Goal: Task Accomplishment & Management: Use online tool/utility

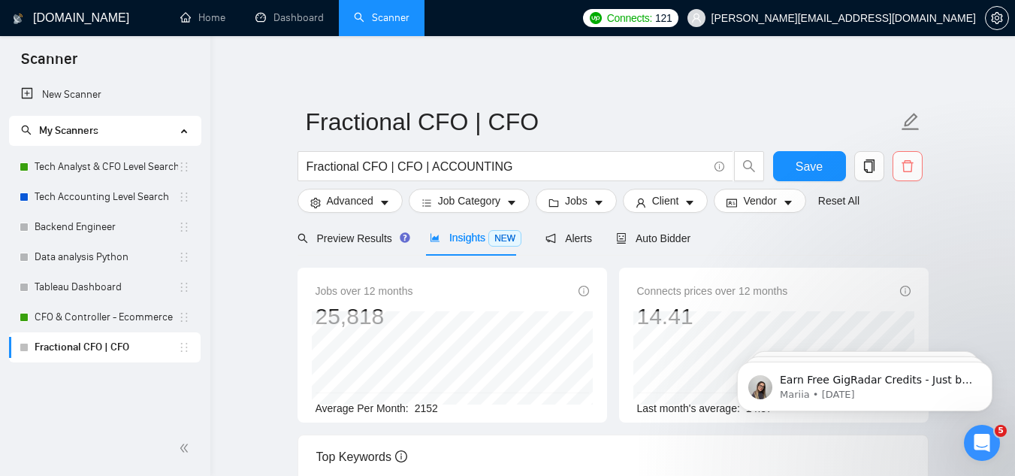
click at [907, 162] on icon "delete" at bounding box center [908, 166] width 14 height 14
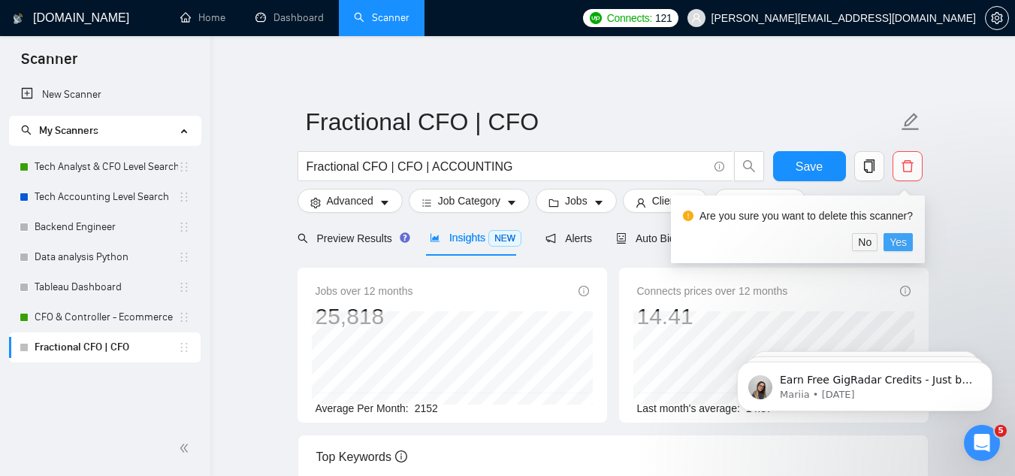
click at [903, 245] on span "Yes" at bounding box center [898, 242] width 17 height 17
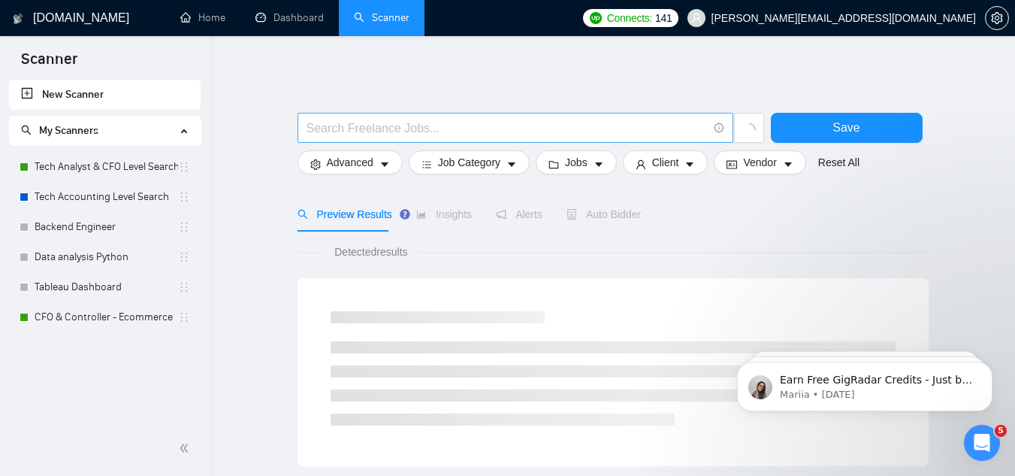
click at [431, 132] on input "text" at bounding box center [507, 128] width 401 height 19
paste input "Google Ads Specialist"
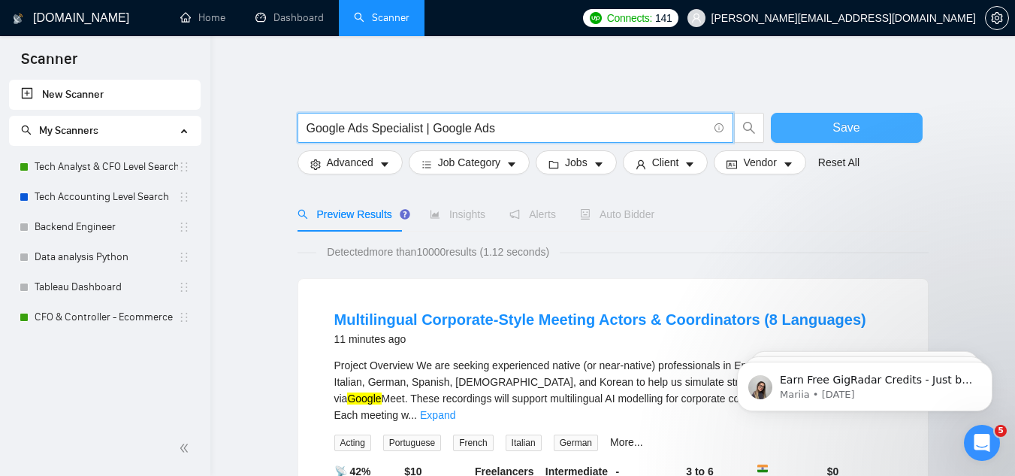
type input "Google Ads Specialist | Google Ads"
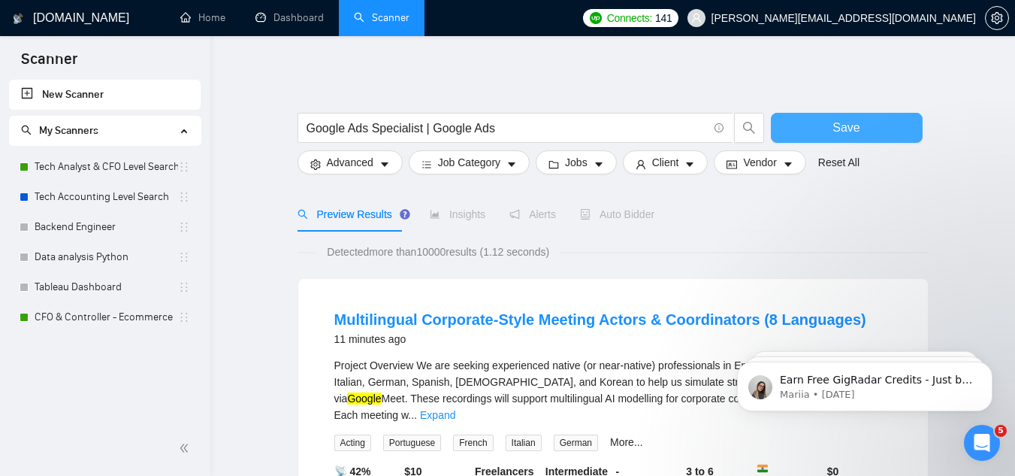
click at [804, 126] on button "Save" at bounding box center [847, 128] width 152 height 30
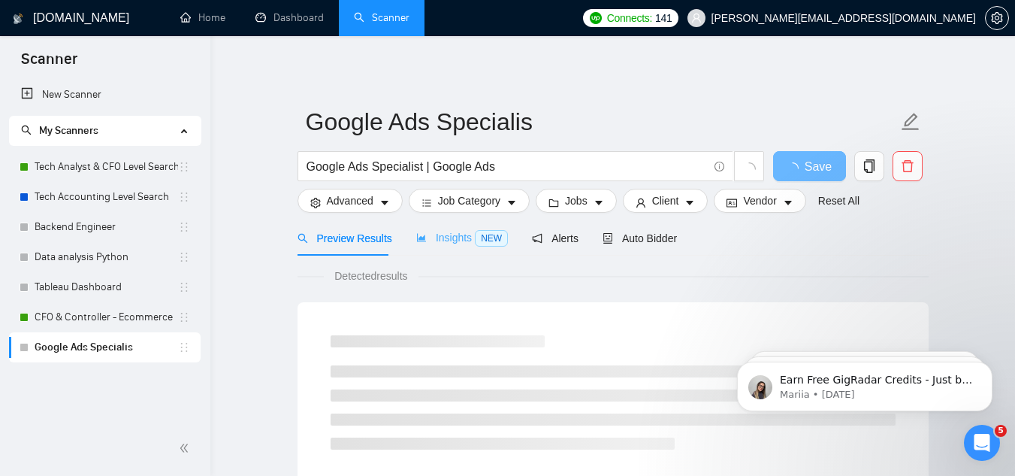
click at [457, 244] on div "Insights NEW" at bounding box center [462, 237] width 92 height 35
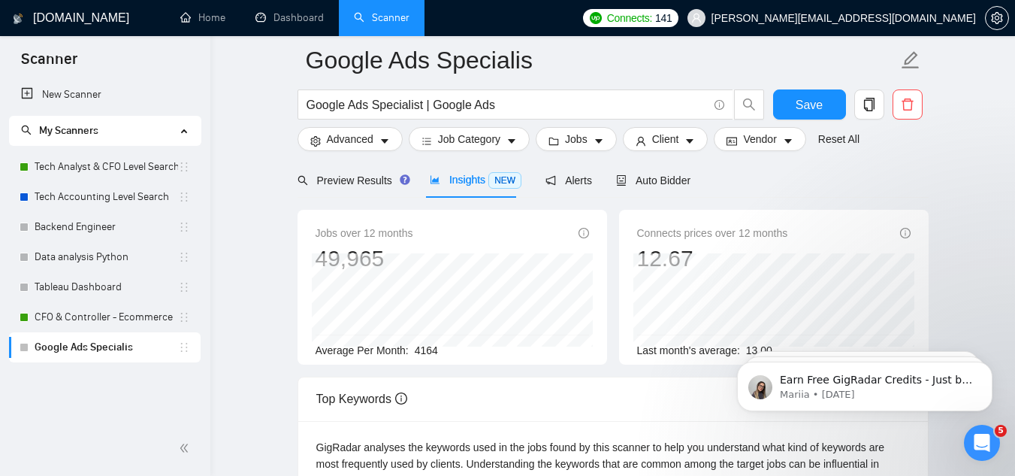
scroll to position [62, 0]
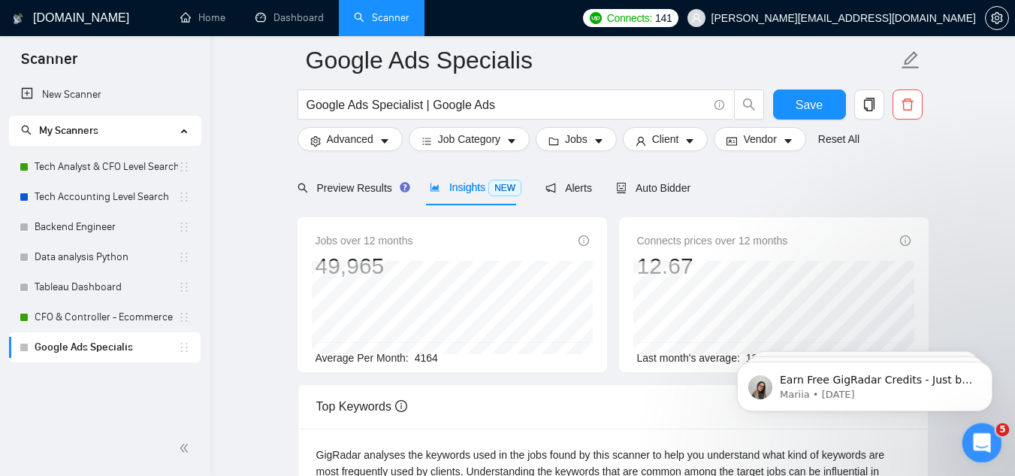
click at [992, 440] on div "Open Intercom Messenger" at bounding box center [980, 441] width 50 height 50
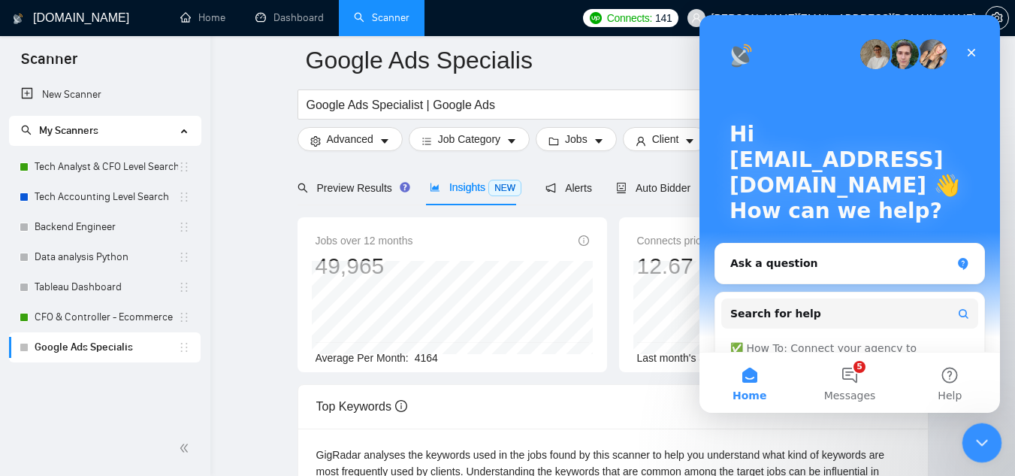
scroll to position [0, 0]
click at [858, 377] on button "5 Messages" at bounding box center [850, 382] width 100 height 60
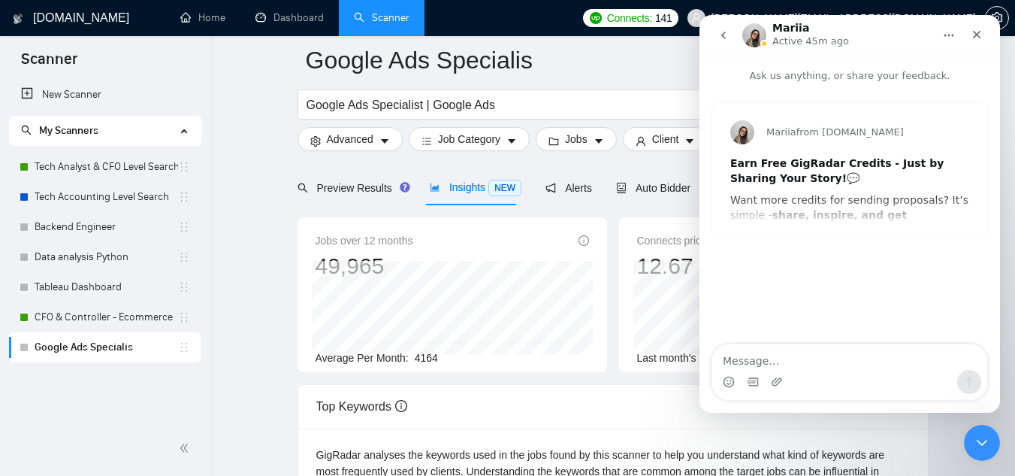
click at [724, 38] on icon "go back" at bounding box center [723, 36] width 5 height 8
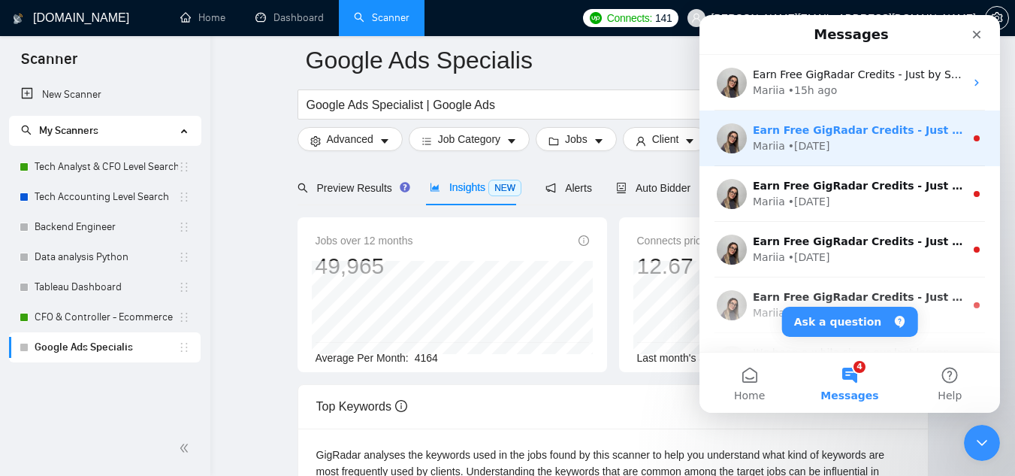
click at [791, 154] on div "Earn Free GigRadar Credits - Just by Sharing Your Story! 💬 Want more credits fo…" at bounding box center [850, 138] width 301 height 56
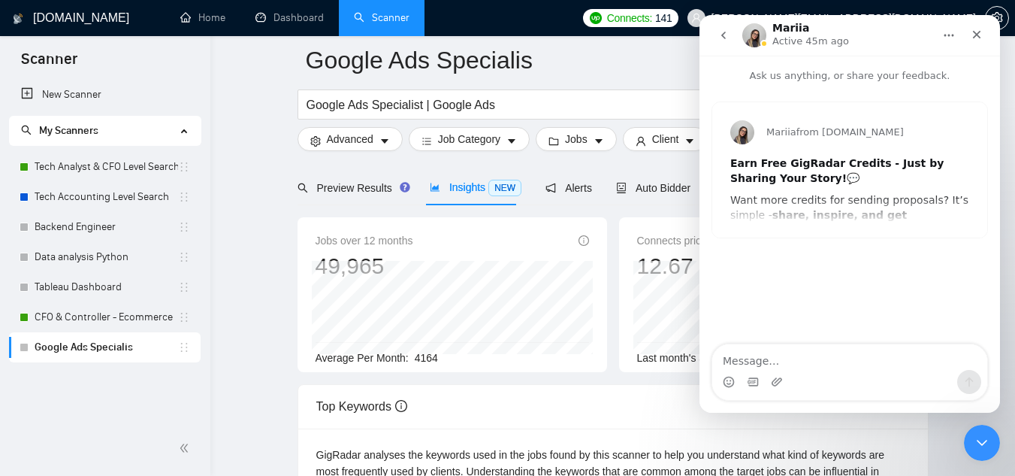
click at [726, 39] on icon "go back" at bounding box center [724, 35] width 12 height 12
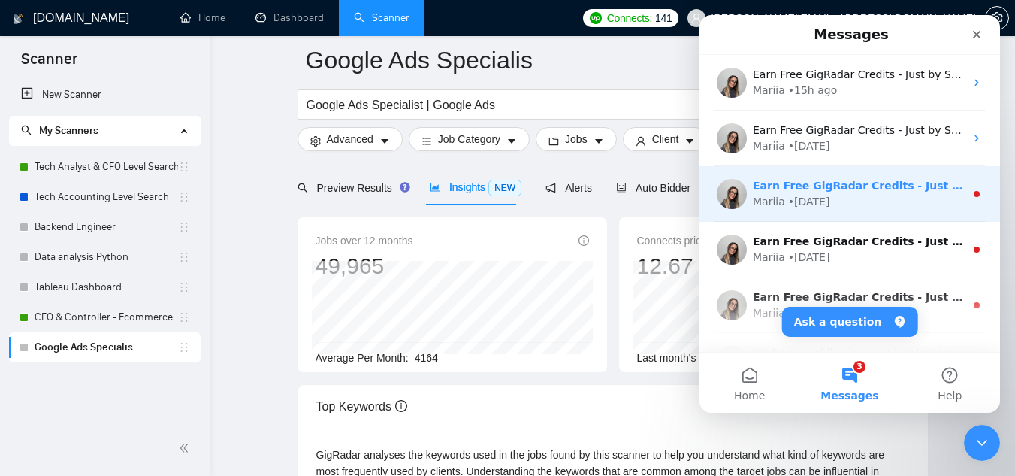
click at [800, 206] on div "• [DATE]" at bounding box center [809, 202] width 42 height 16
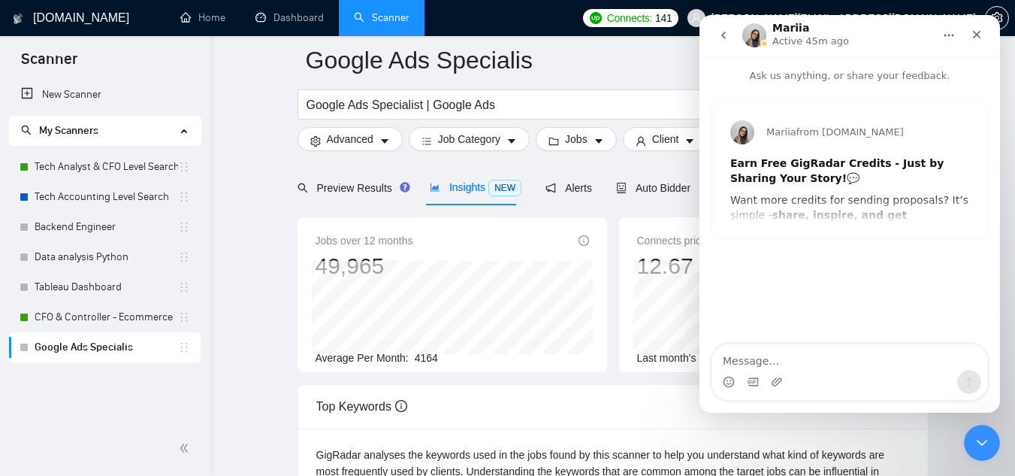
click at [722, 35] on icon "go back" at bounding box center [723, 36] width 5 height 8
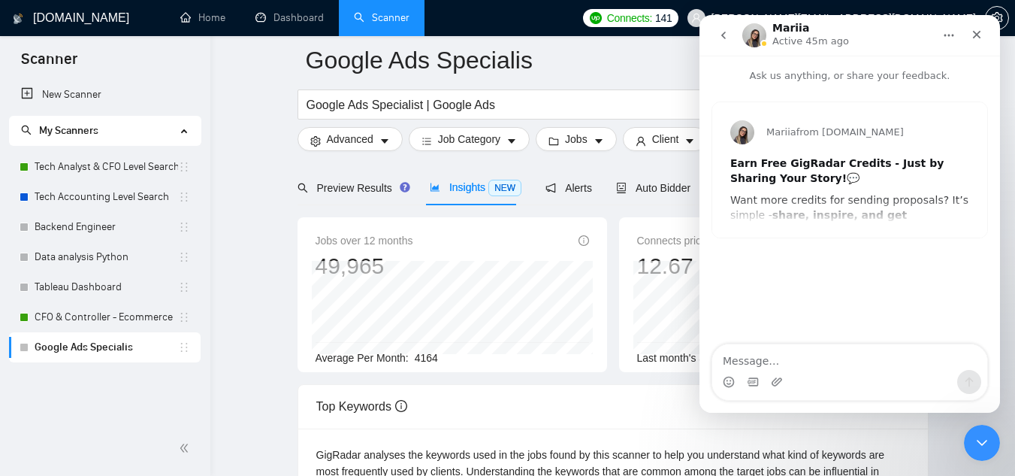
click at [725, 35] on icon "go back" at bounding box center [724, 35] width 12 height 12
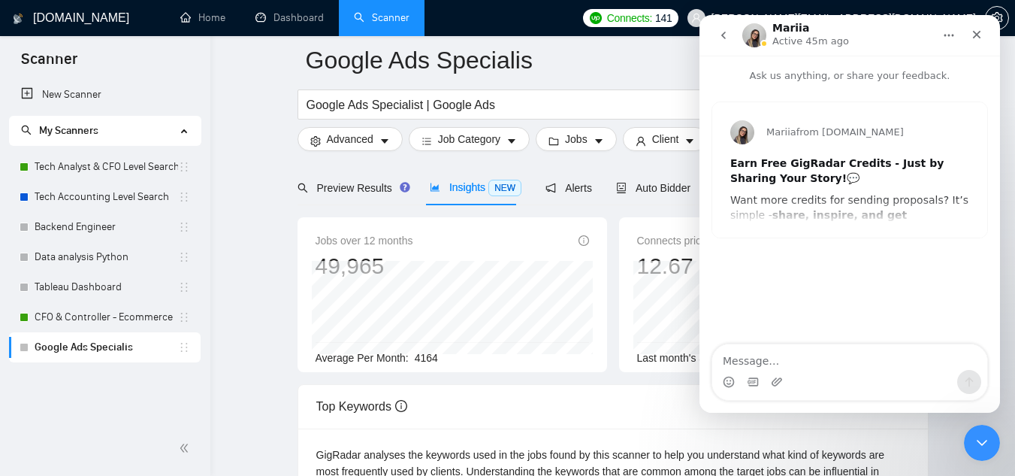
click at [723, 37] on icon "go back" at bounding box center [723, 36] width 5 height 8
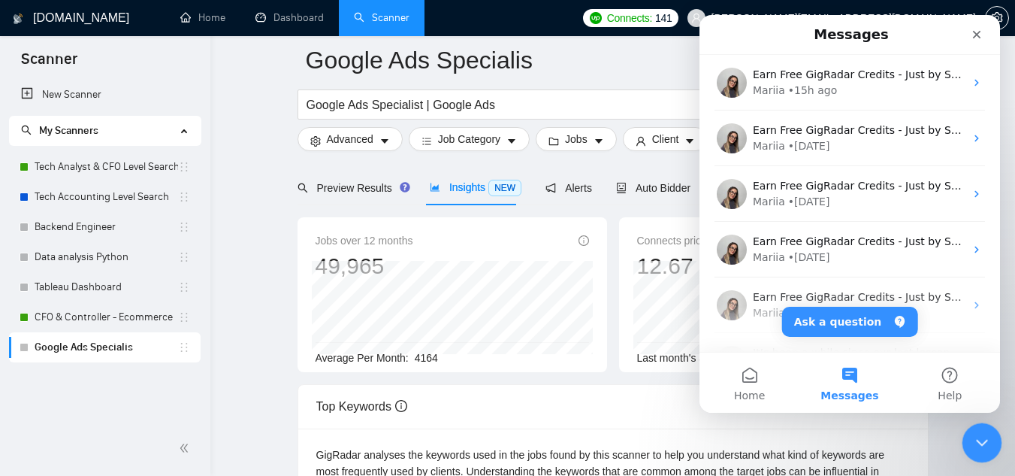
click at [985, 438] on icon "Close Intercom Messenger" at bounding box center [980, 440] width 18 height 18
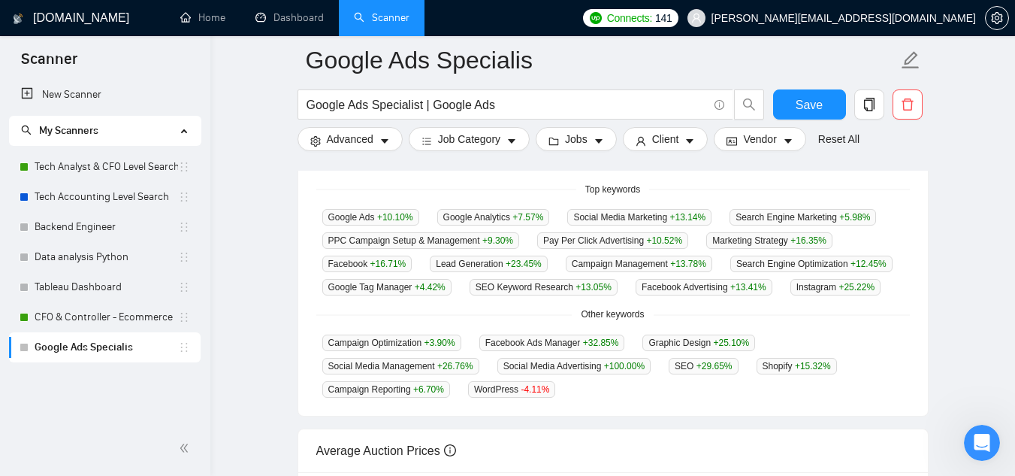
scroll to position [389, 0]
click at [997, 153] on div "[DOMAIN_NAME] Home Dashboard Scanner Connects: 141 [PERSON_NAME][EMAIL_ADDRESS]…" at bounding box center [612, 217] width 805 height 1212
